Goal: Information Seeking & Learning: Learn about a topic

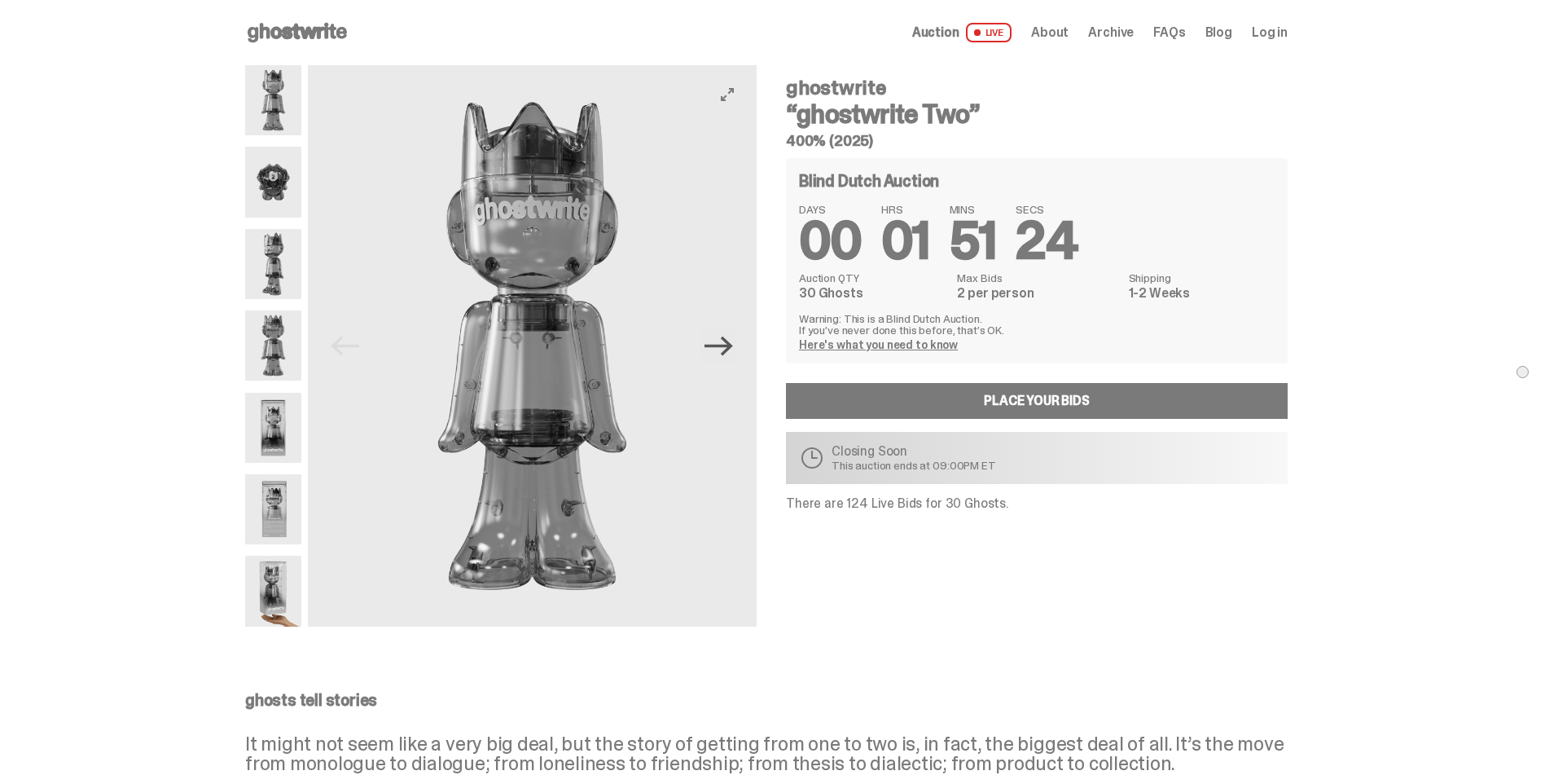
click at [734, 351] on icon "Next" at bounding box center [718, 345] width 28 height 28
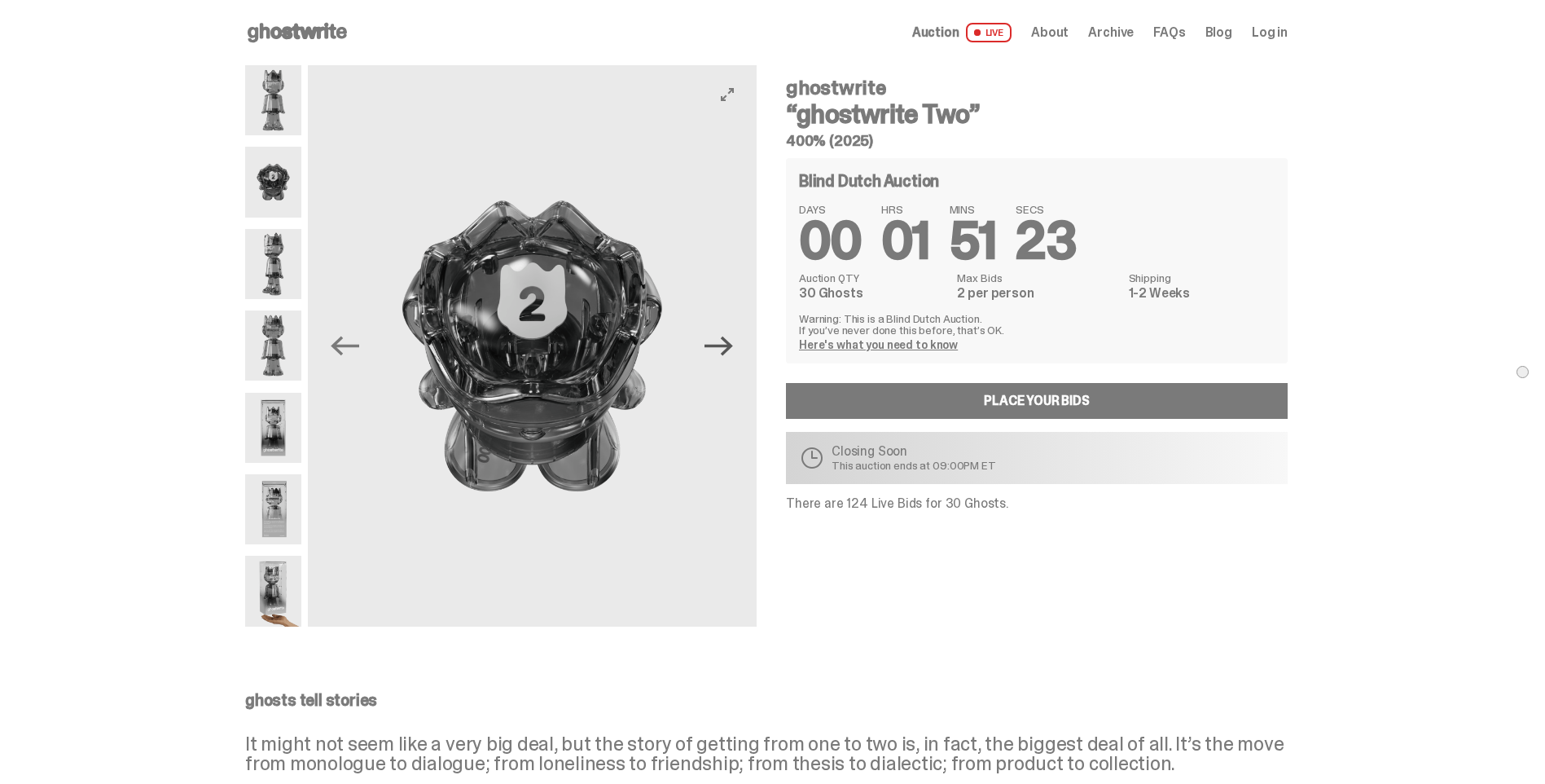
click at [734, 351] on icon "Next" at bounding box center [718, 345] width 28 height 28
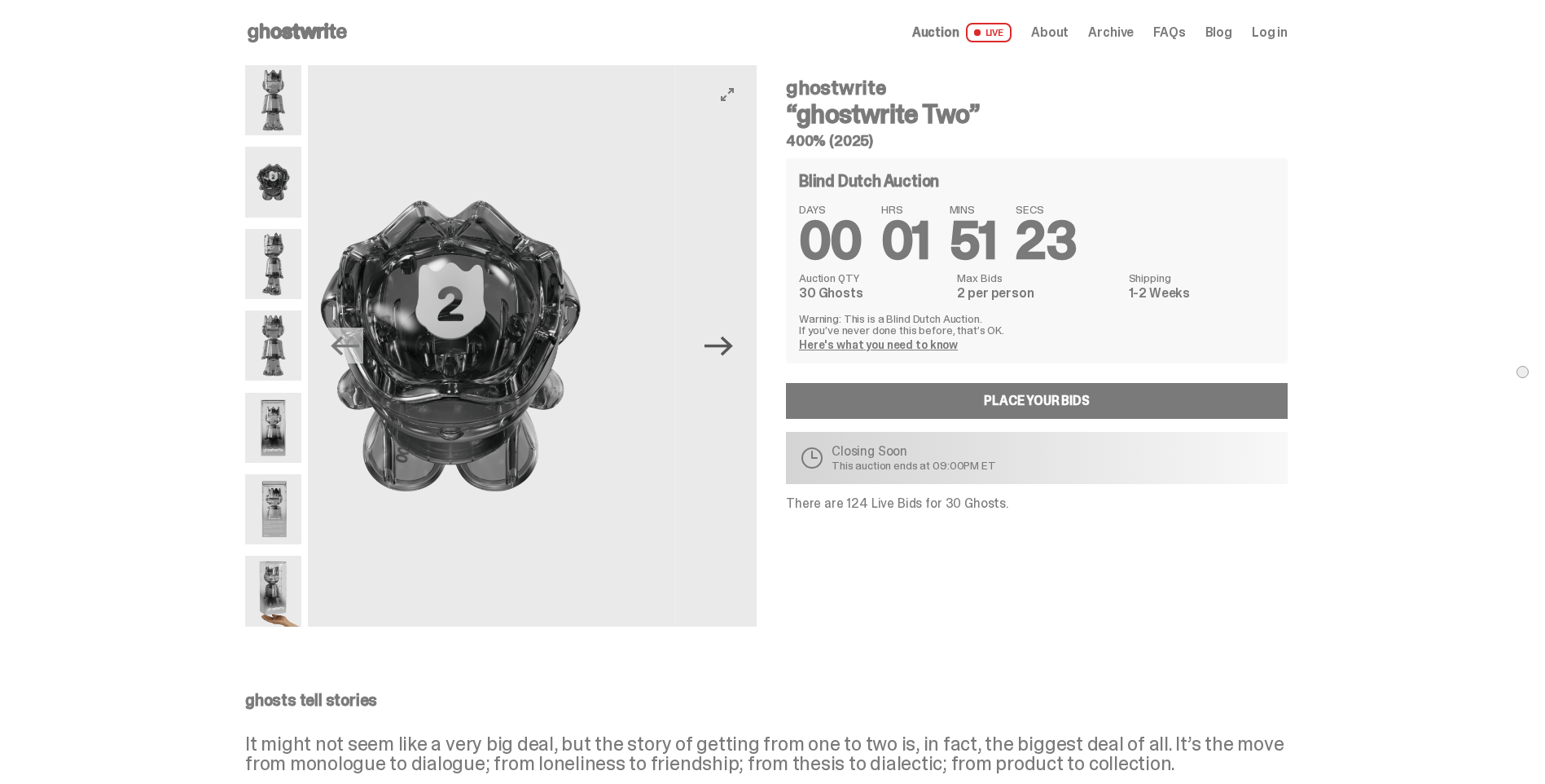
click at [719, 339] on icon "Next" at bounding box center [718, 345] width 28 height 28
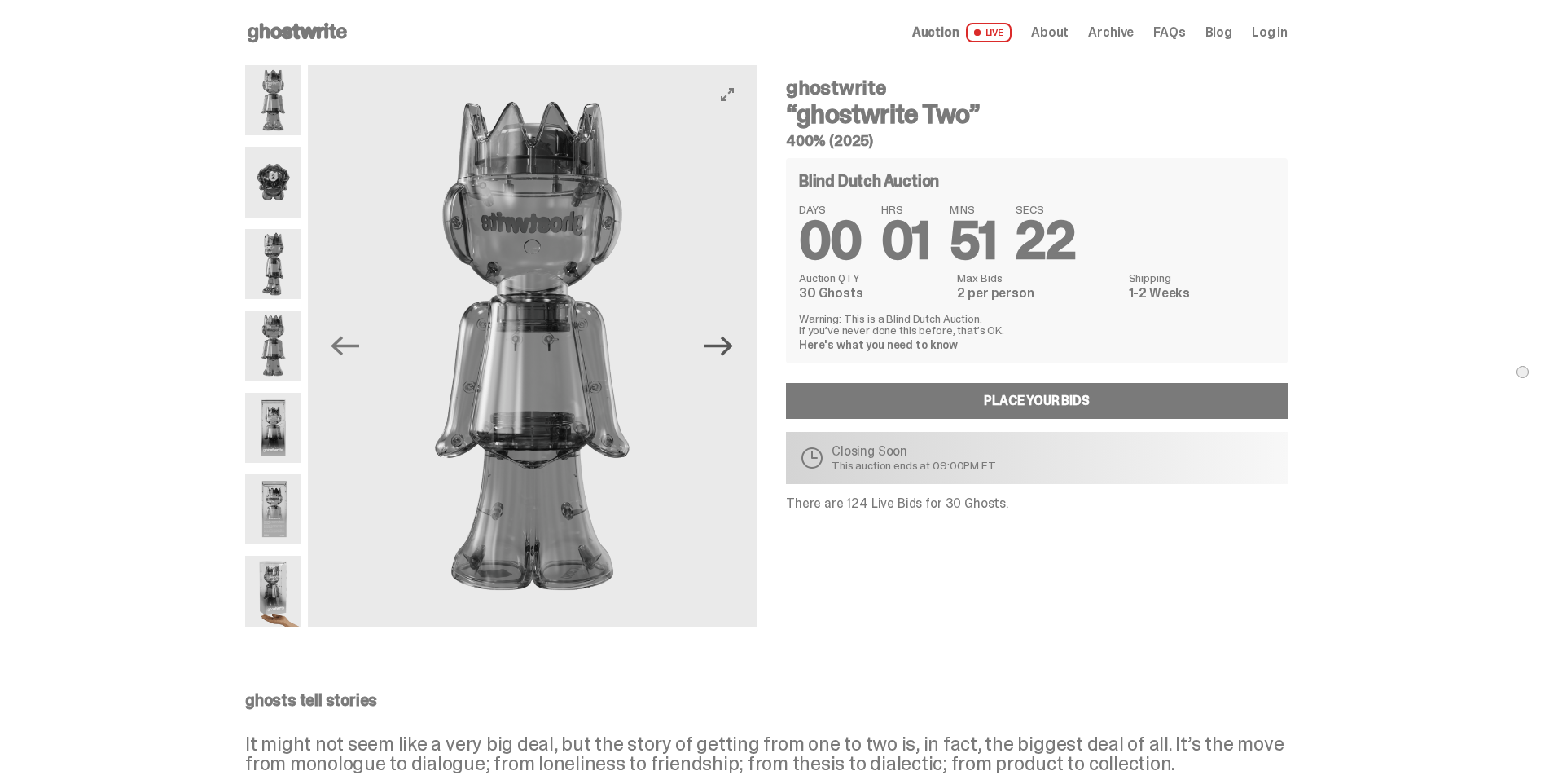
click at [724, 341] on icon "Next" at bounding box center [718, 345] width 28 height 28
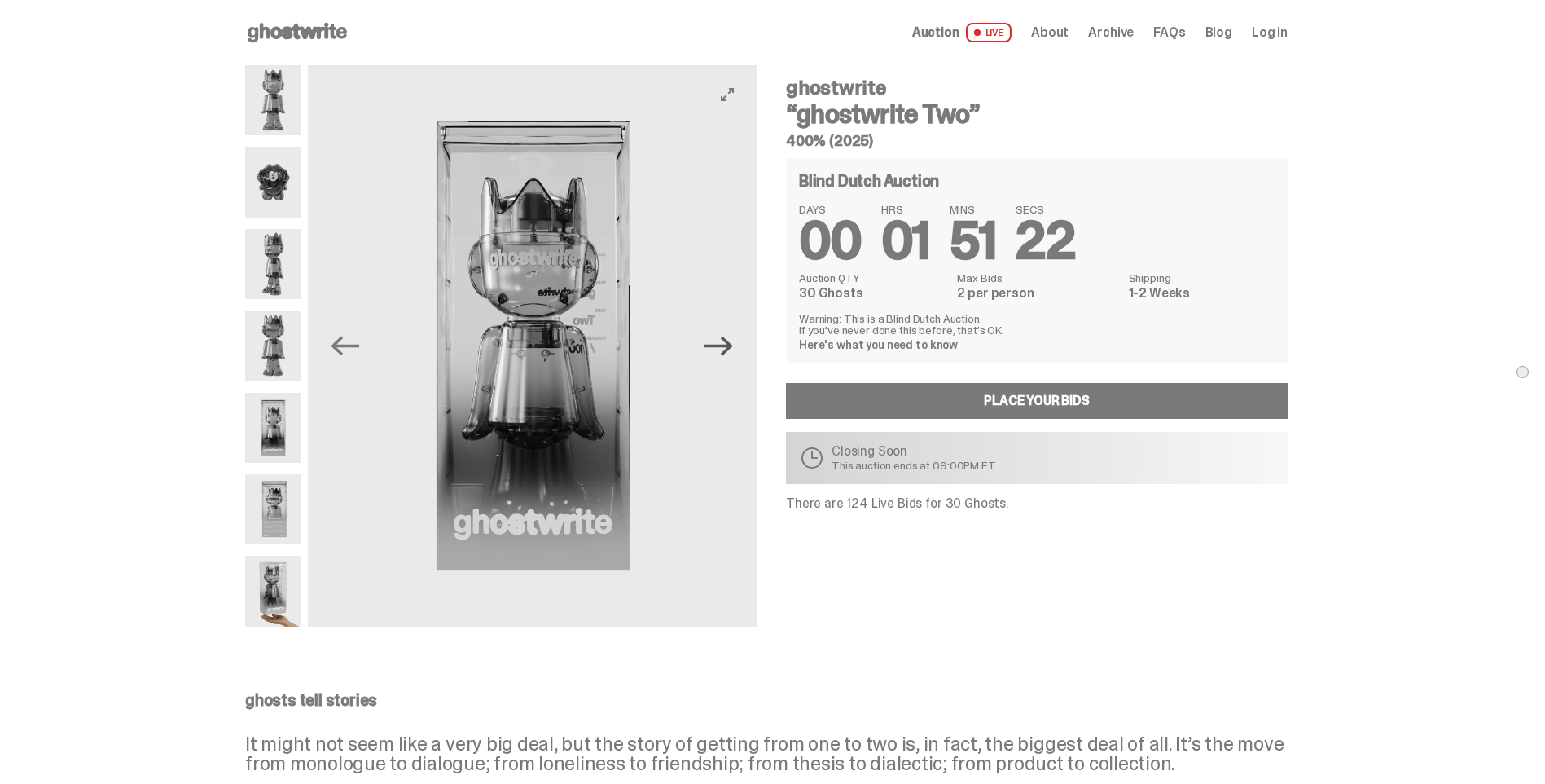
click at [724, 341] on icon "Next" at bounding box center [718, 345] width 28 height 28
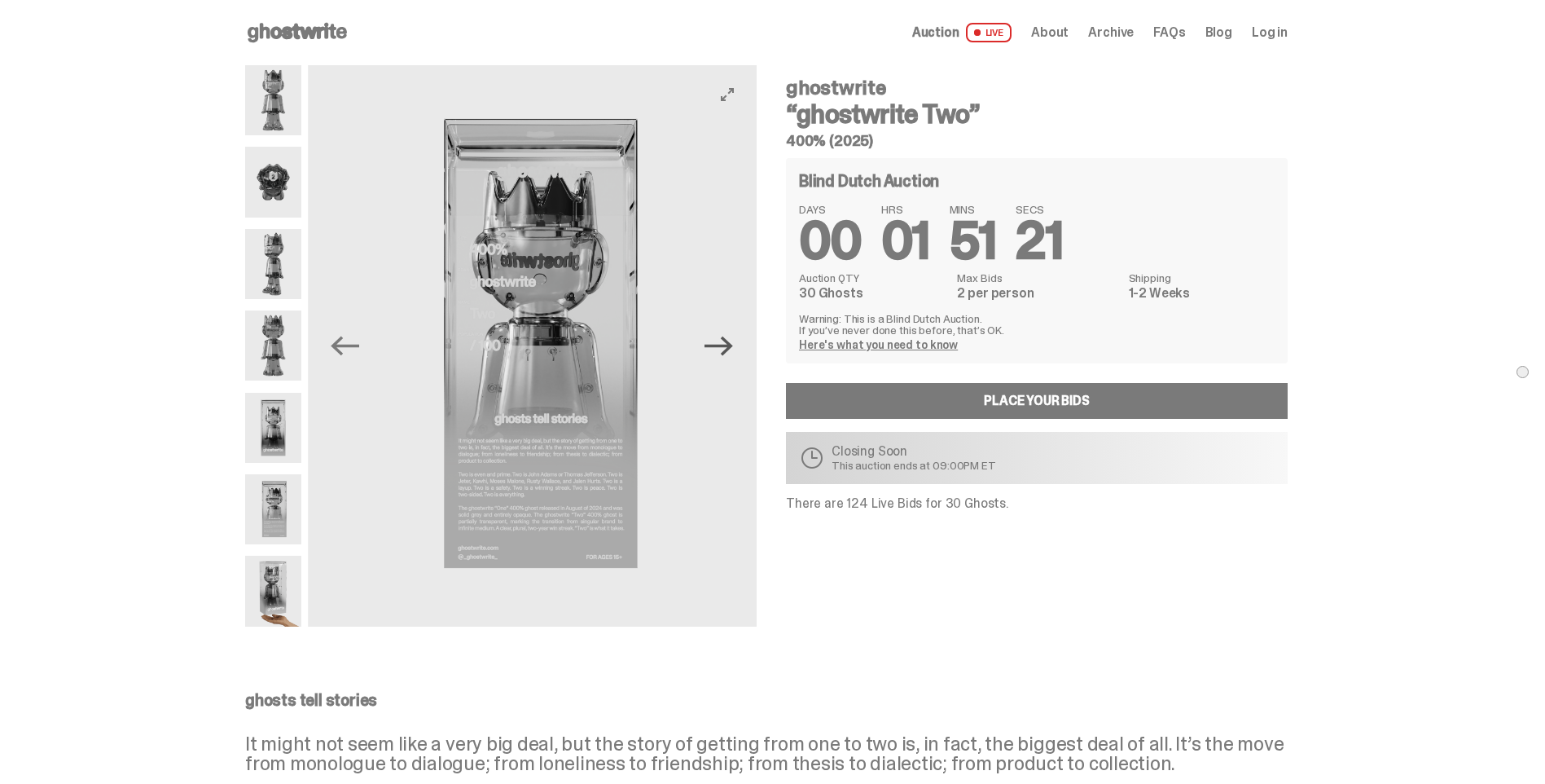
click at [724, 341] on icon "Next" at bounding box center [718, 345] width 28 height 28
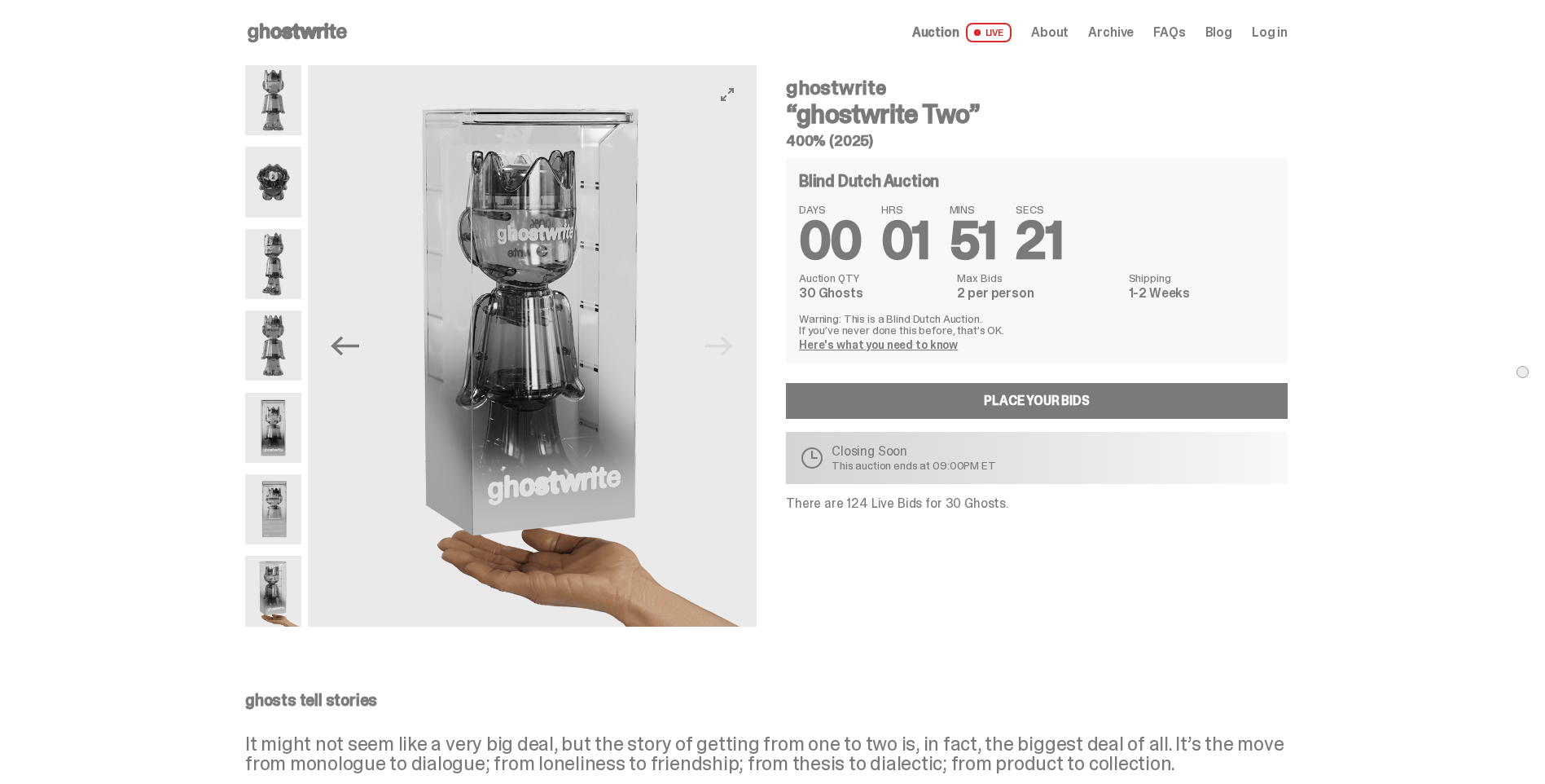
click at [723, 342] on img at bounding box center [532, 346] width 449 height 562
click at [737, 349] on img at bounding box center [532, 346] width 449 height 562
click at [349, 352] on icon "Previous" at bounding box center [345, 345] width 28 height 28
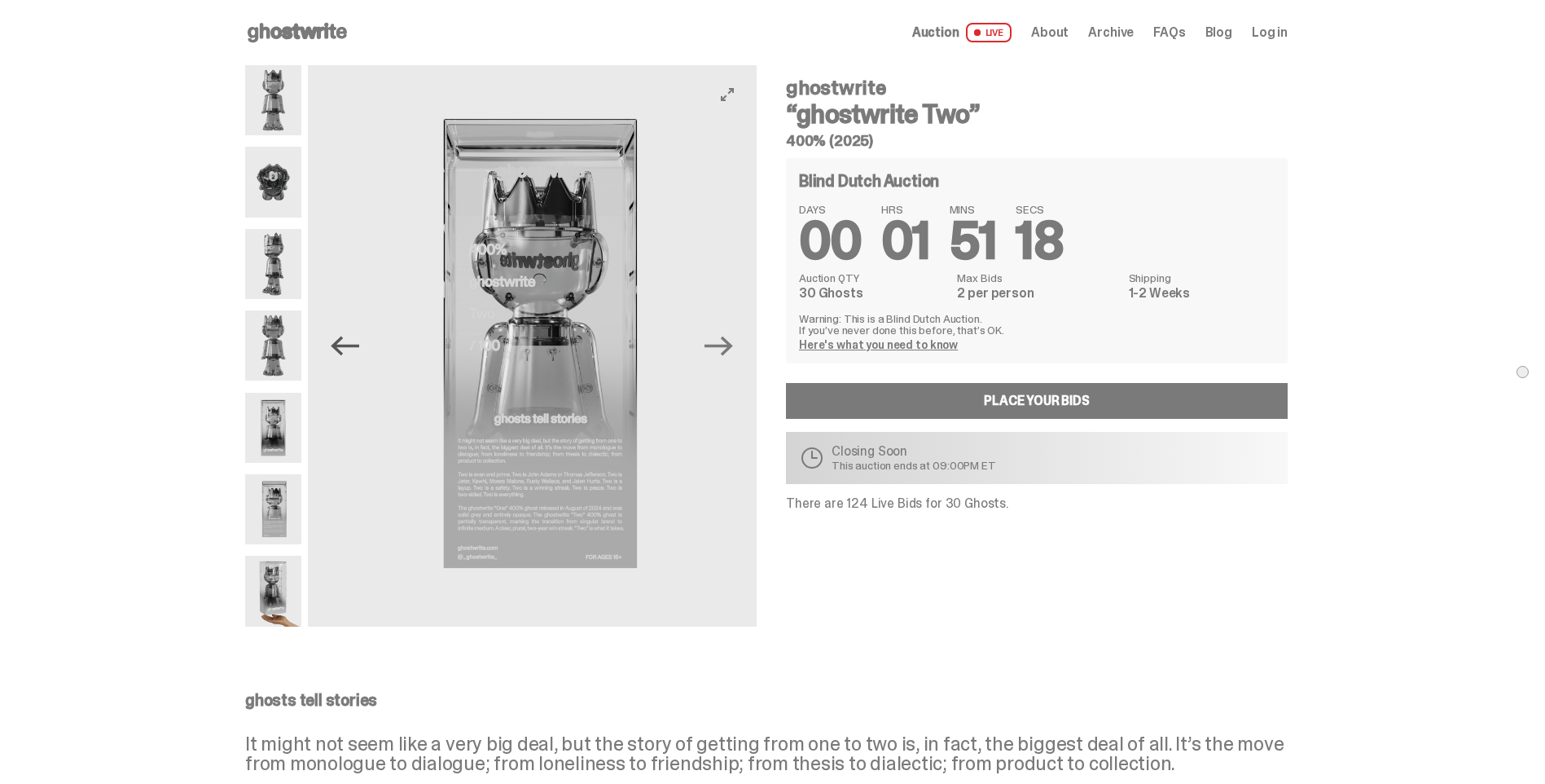
click at [349, 352] on icon "Previous" at bounding box center [345, 345] width 28 height 28
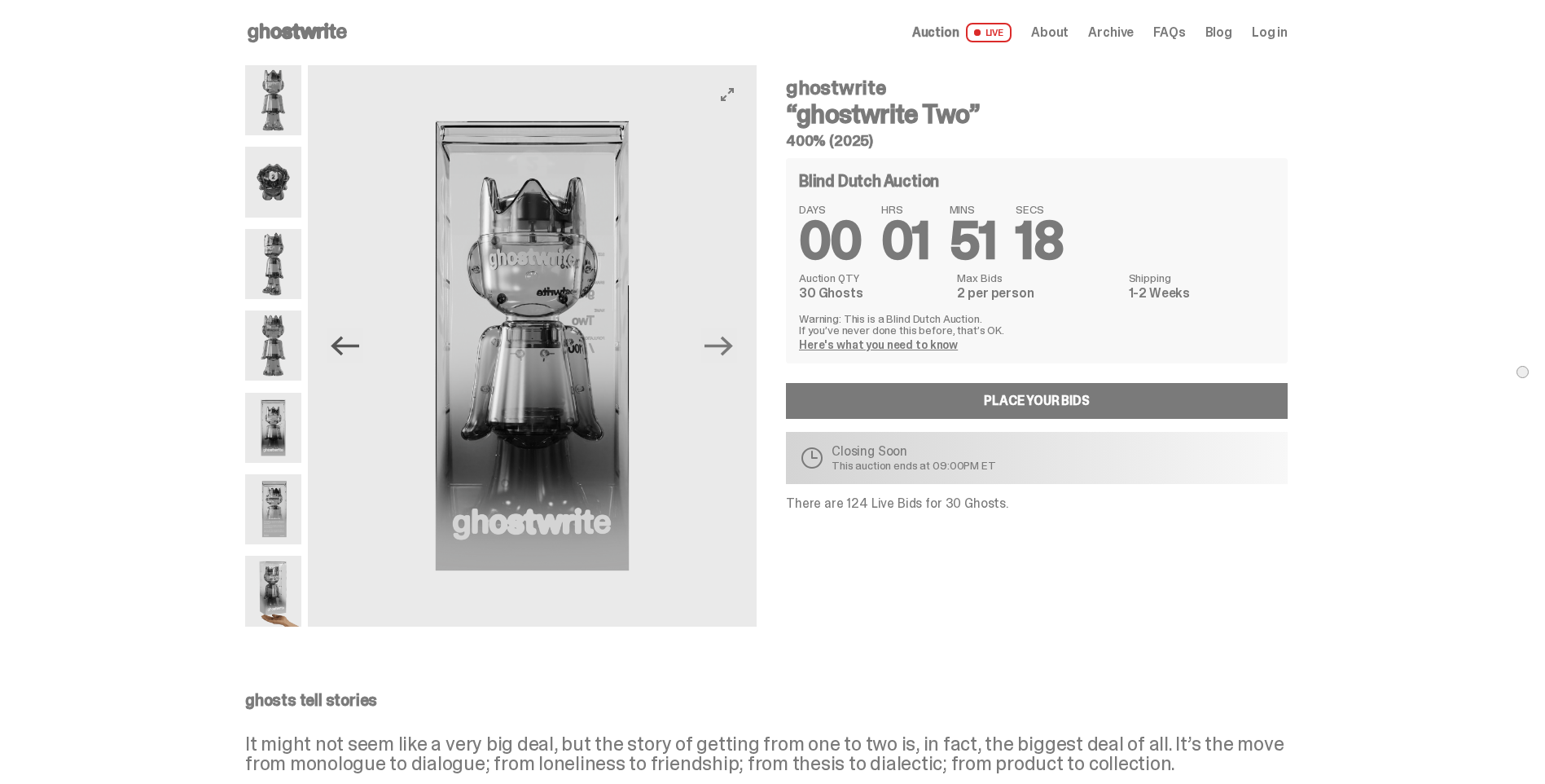
click at [349, 352] on icon "Previous" at bounding box center [345, 345] width 28 height 28
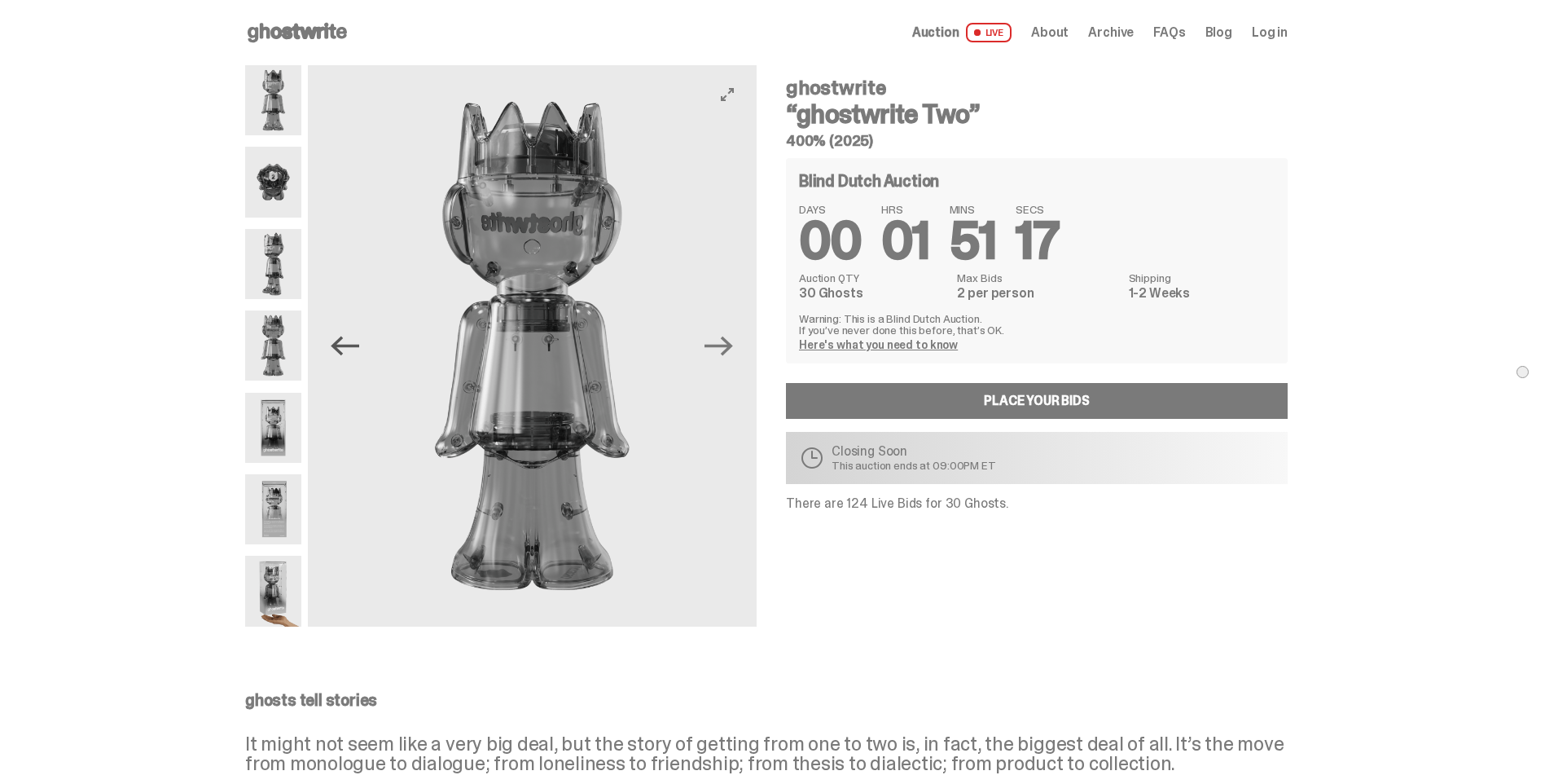
click at [349, 352] on icon "Previous" at bounding box center [345, 345] width 28 height 28
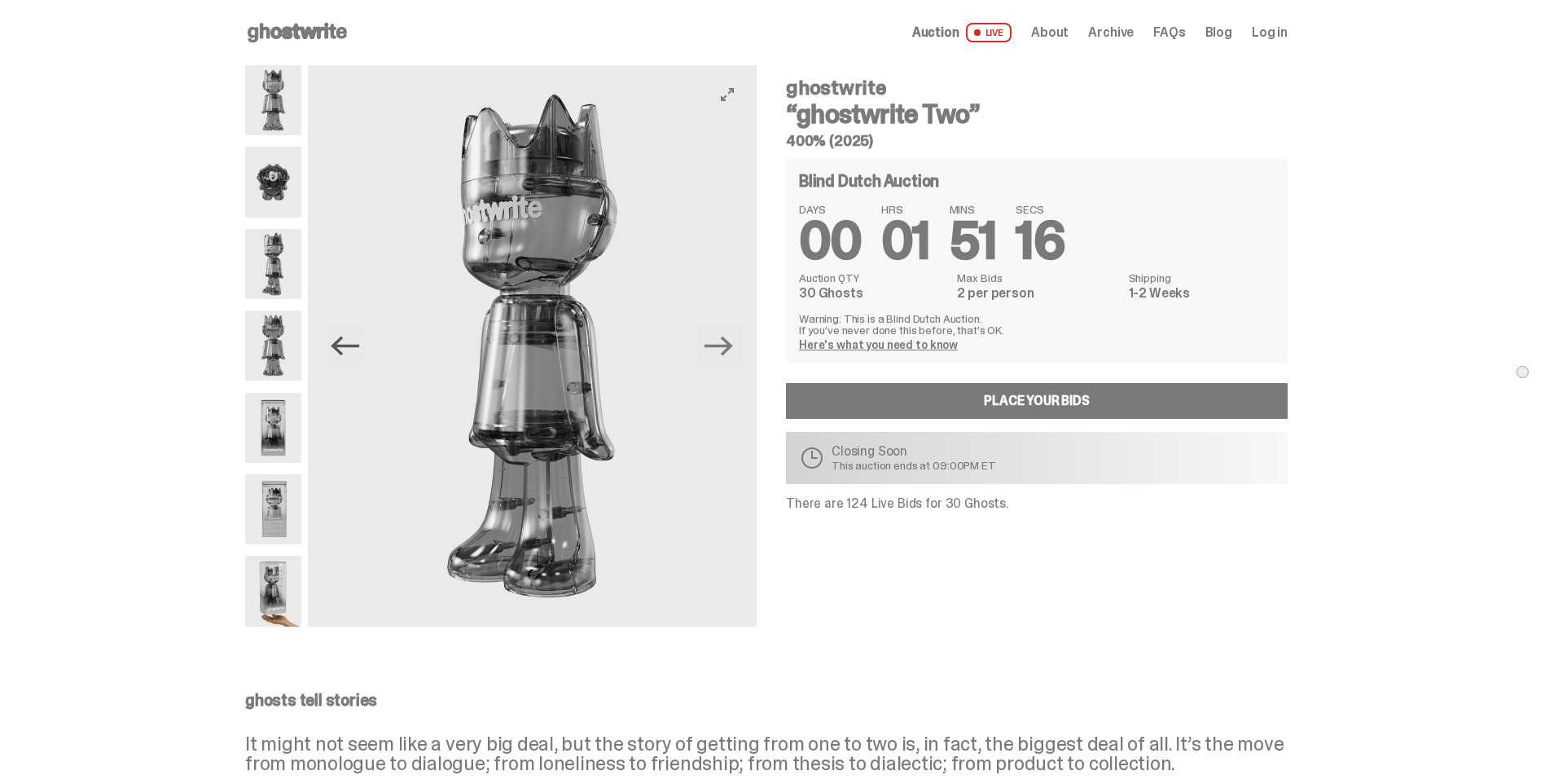
click at [349, 352] on icon "Previous" at bounding box center [345, 345] width 28 height 28
